Goal: Find specific page/section: Find specific page/section

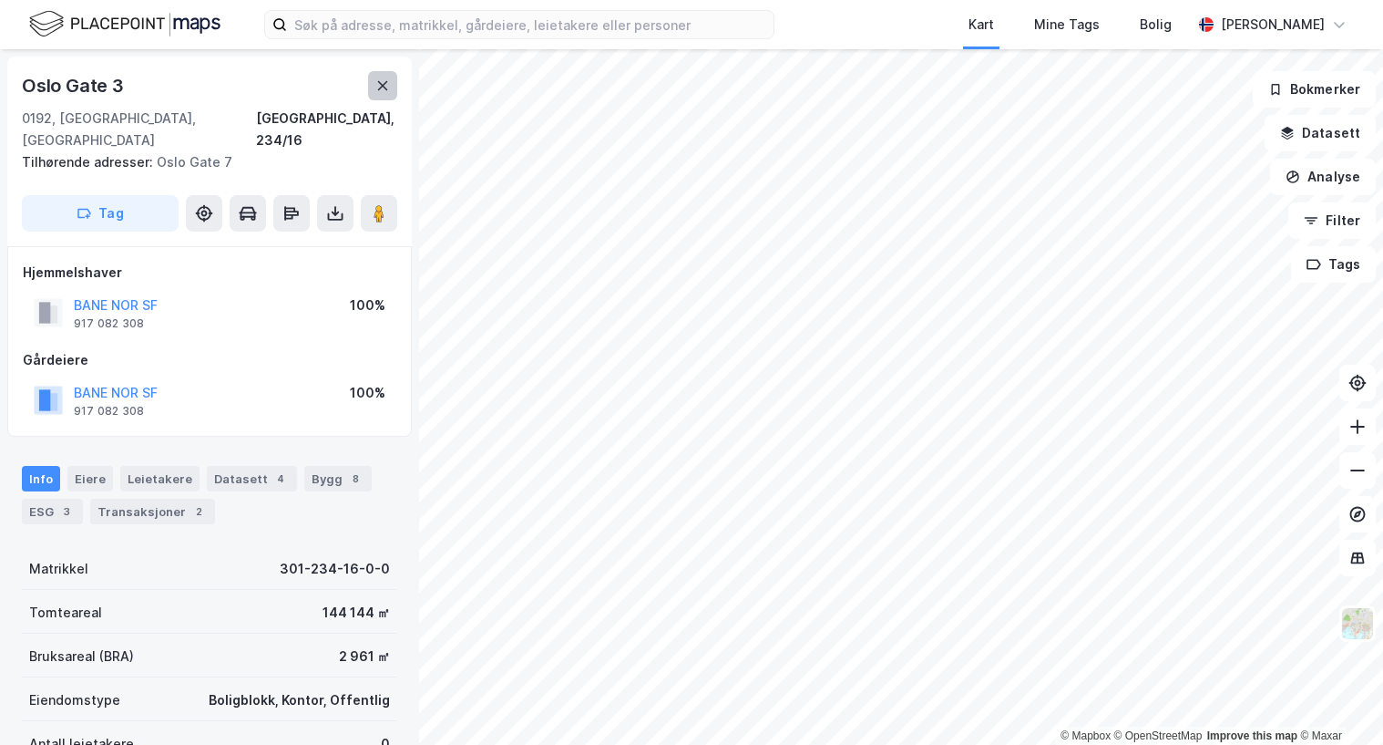
click at [374, 83] on button at bounding box center [382, 85] width 29 height 29
